Goal: Find specific page/section: Find specific page/section

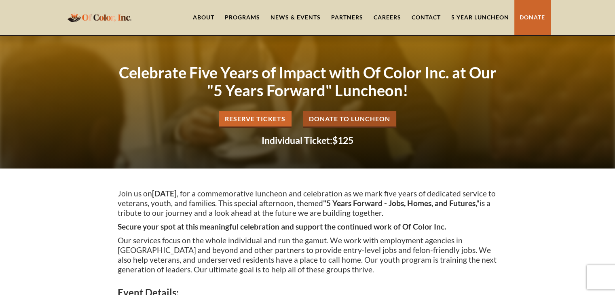
click at [458, 15] on link "5 Year Luncheon" at bounding box center [480, 17] width 68 height 35
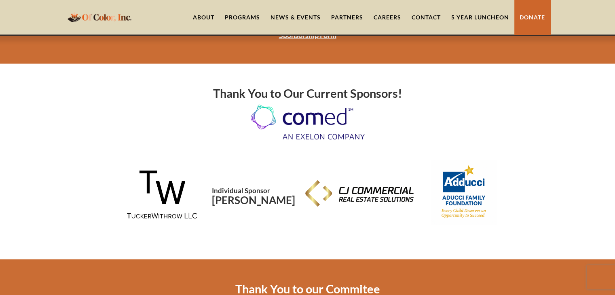
scroll to position [1734, 0]
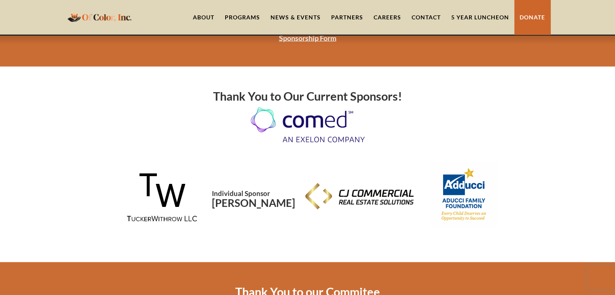
drag, startPoint x: 250, startPoint y: 186, endPoint x: 231, endPoint y: 191, distance: 20.5
click at [231, 191] on h1 "Individual Sponsor [PERSON_NAME]" at bounding box center [253, 198] width 83 height 22
click at [226, 187] on h1 "Individual Sponsor [PERSON_NAME]" at bounding box center [253, 198] width 83 height 22
drag, startPoint x: 226, startPoint y: 187, endPoint x: 222, endPoint y: 181, distance: 7.3
click at [222, 181] on div "Individual Sponsor [PERSON_NAME]" at bounding box center [308, 195] width 380 height 65
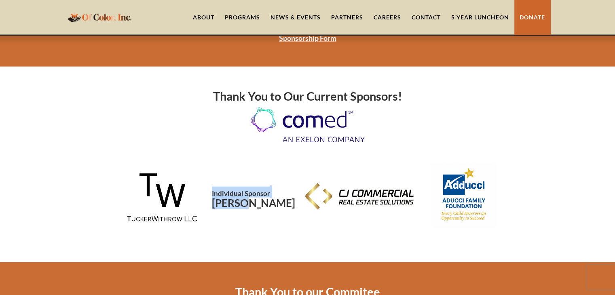
click at [222, 181] on div "Individual Sponsor [PERSON_NAME]" at bounding box center [308, 195] width 380 height 65
drag, startPoint x: 223, startPoint y: 183, endPoint x: 294, endPoint y: 195, distance: 72.5
click at [294, 195] on div "Individual Sponsor [PERSON_NAME]" at bounding box center [308, 195] width 380 height 65
copy span
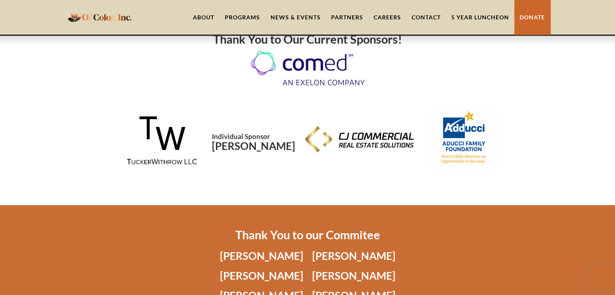
scroll to position [1777, 0]
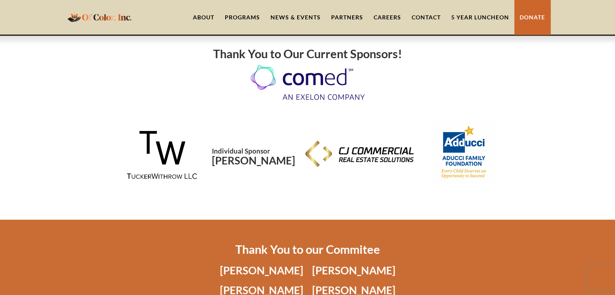
click at [446, 234] on div "Thank You to our Commitee [PERSON_NAME] [PERSON_NAME] [PERSON_NAME] [PERSON_NAM…" at bounding box center [308, 297] width 380 height 126
drag, startPoint x: 279, startPoint y: 140, endPoint x: 222, endPoint y: 140, distance: 56.6
click at [222, 147] on span "Individual Sponsor" at bounding box center [241, 151] width 58 height 8
copy span "Individual Sponsor"
click at [371, 142] on img at bounding box center [359, 153] width 114 height 34
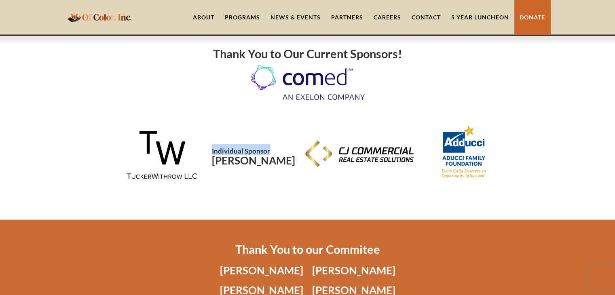
click at [371, 142] on img at bounding box center [359, 153] width 114 height 34
